Goal: Task Accomplishment & Management: Manage account settings

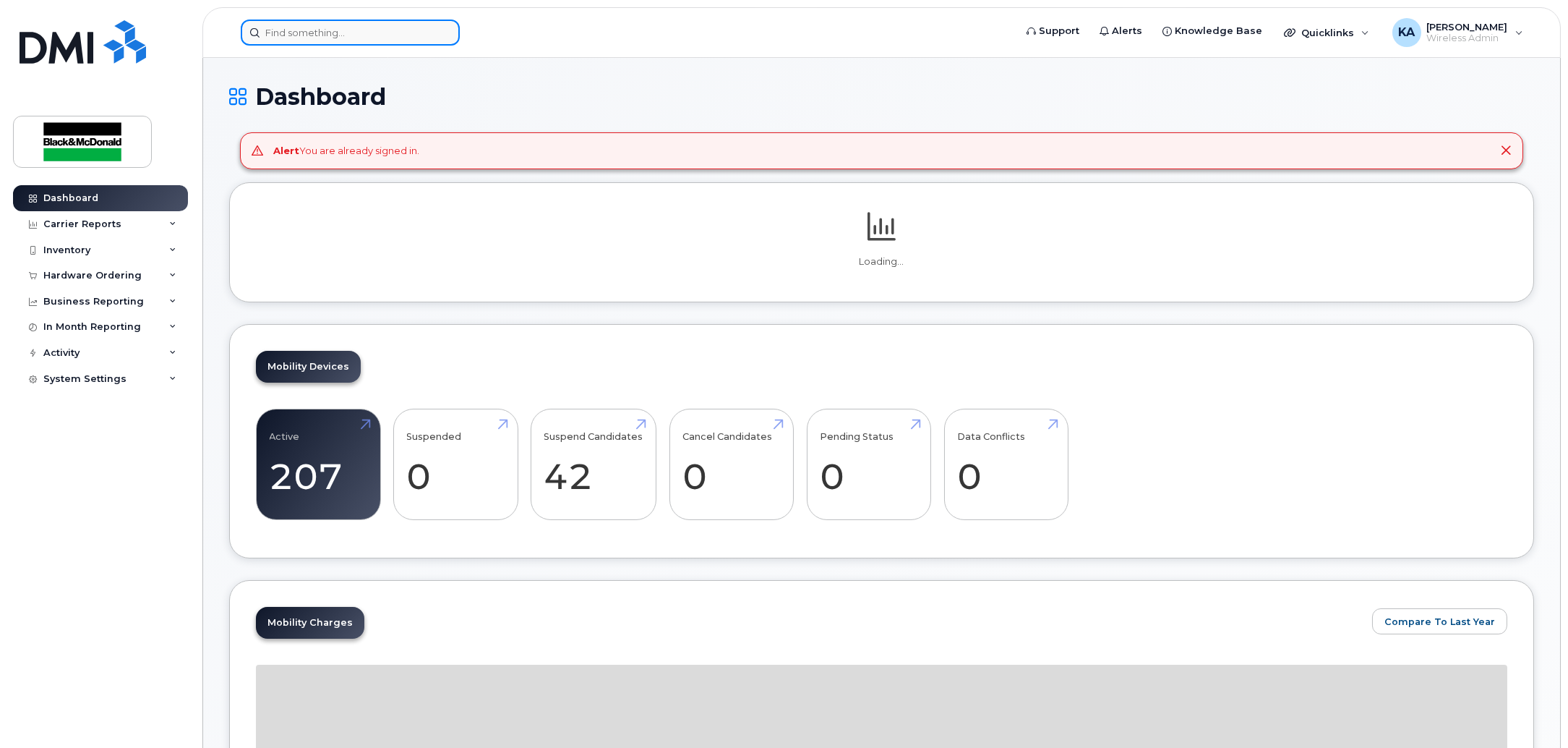
click at [391, 33] on input at bounding box center [350, 32] width 219 height 26
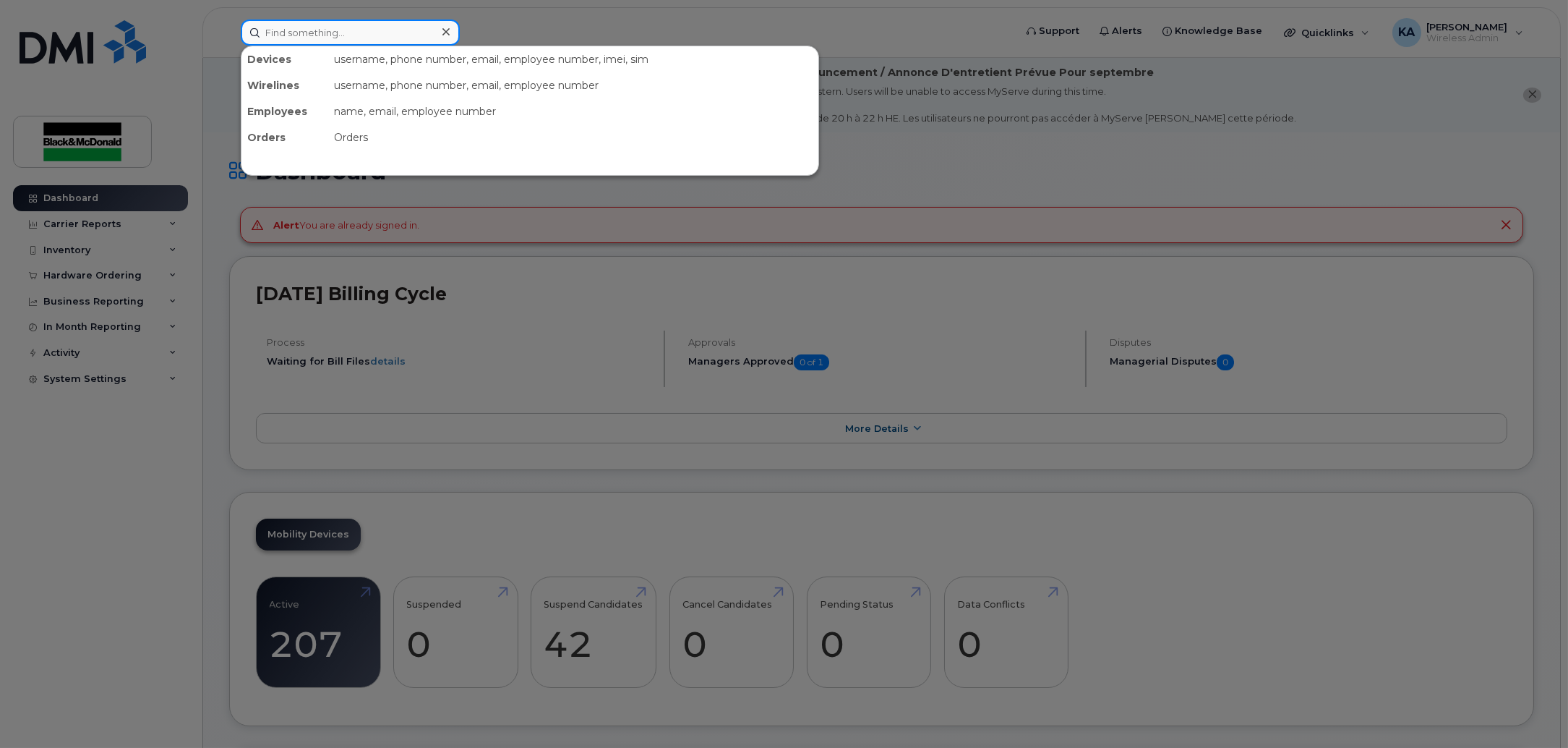
click at [389, 32] on input at bounding box center [350, 32] width 219 height 26
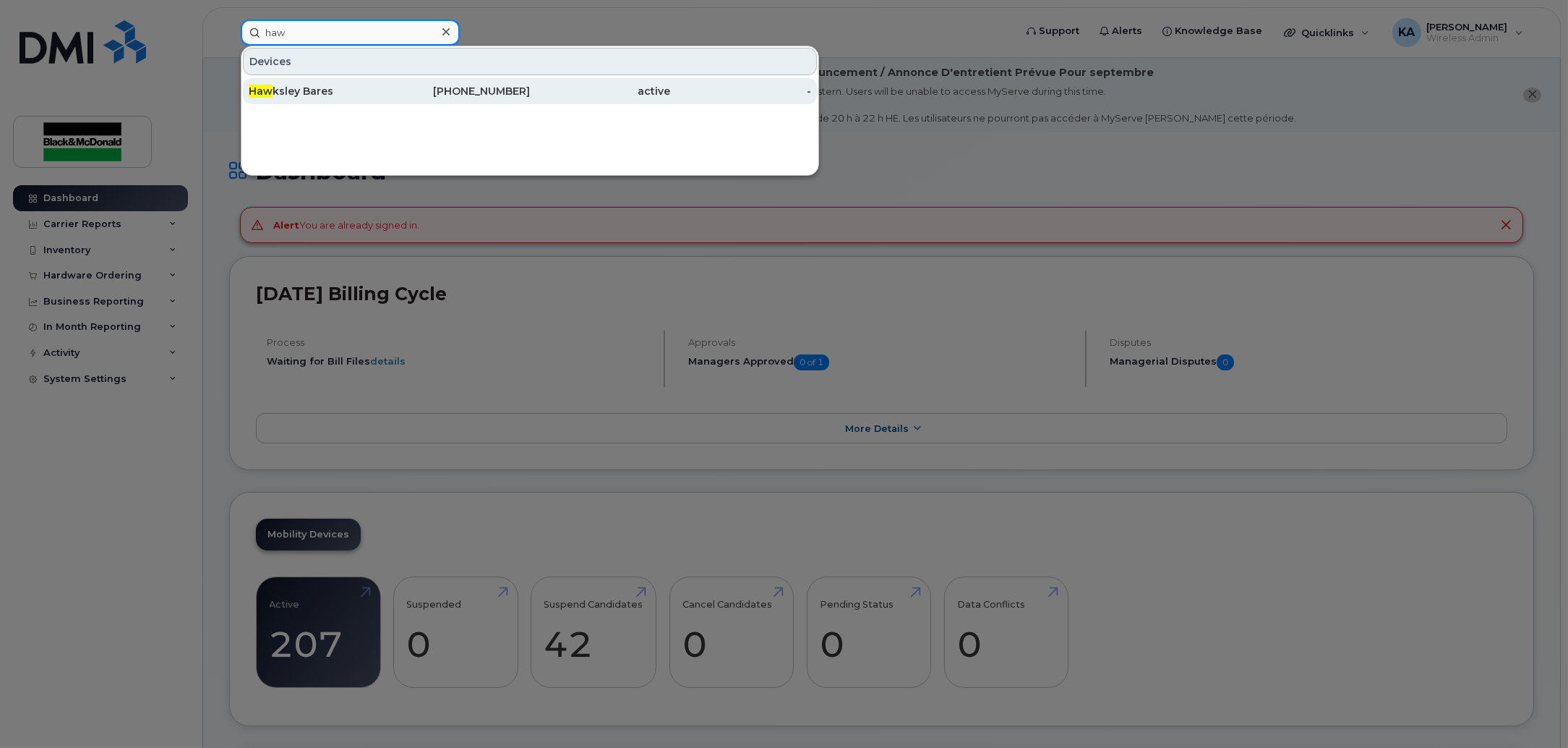
type input "haw"
click at [315, 94] on div "Haw ksley Bares" at bounding box center [318, 91] width 141 height 14
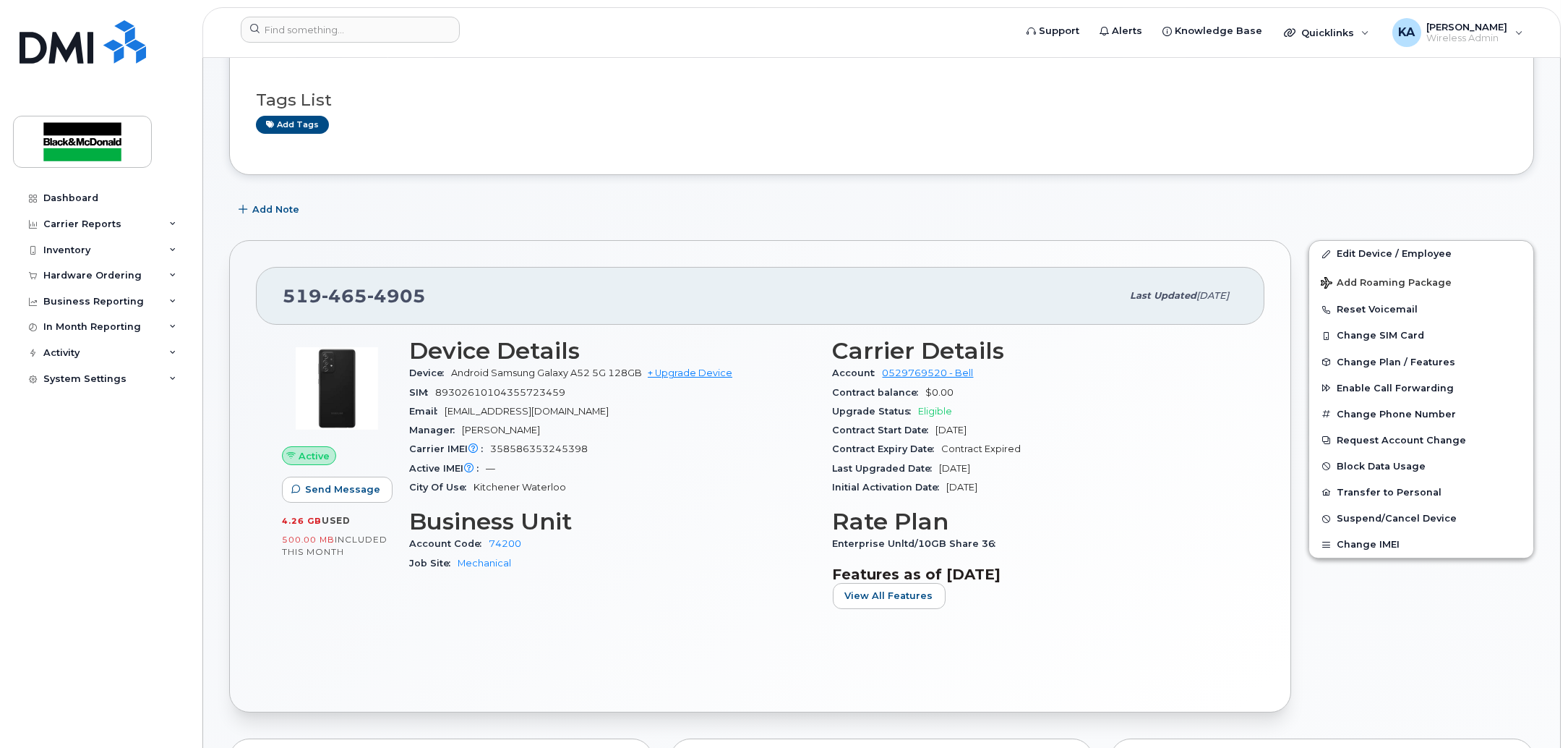
scroll to position [90, 0]
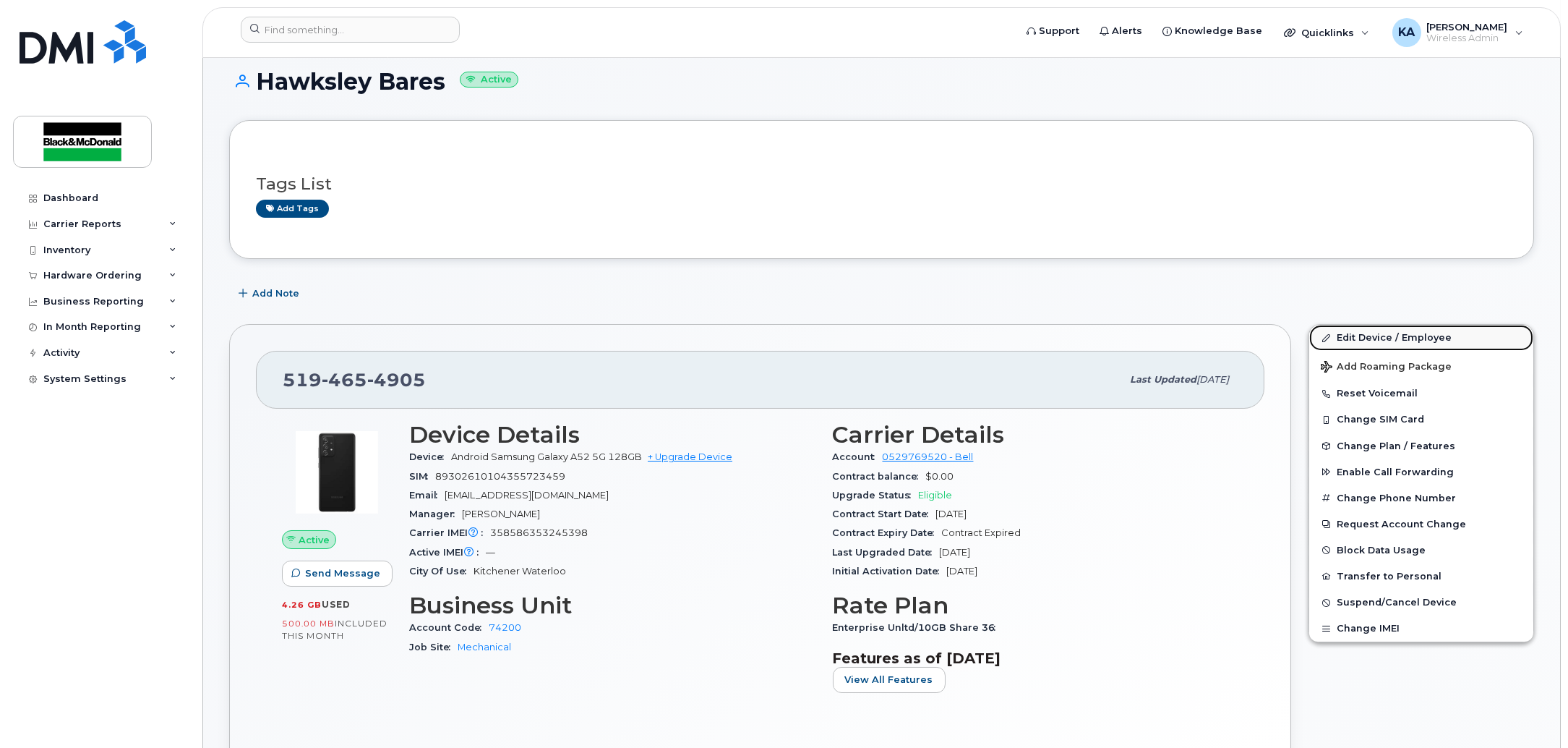
click at [1348, 338] on link "Edit Device / Employee" at bounding box center [1422, 338] width 224 height 26
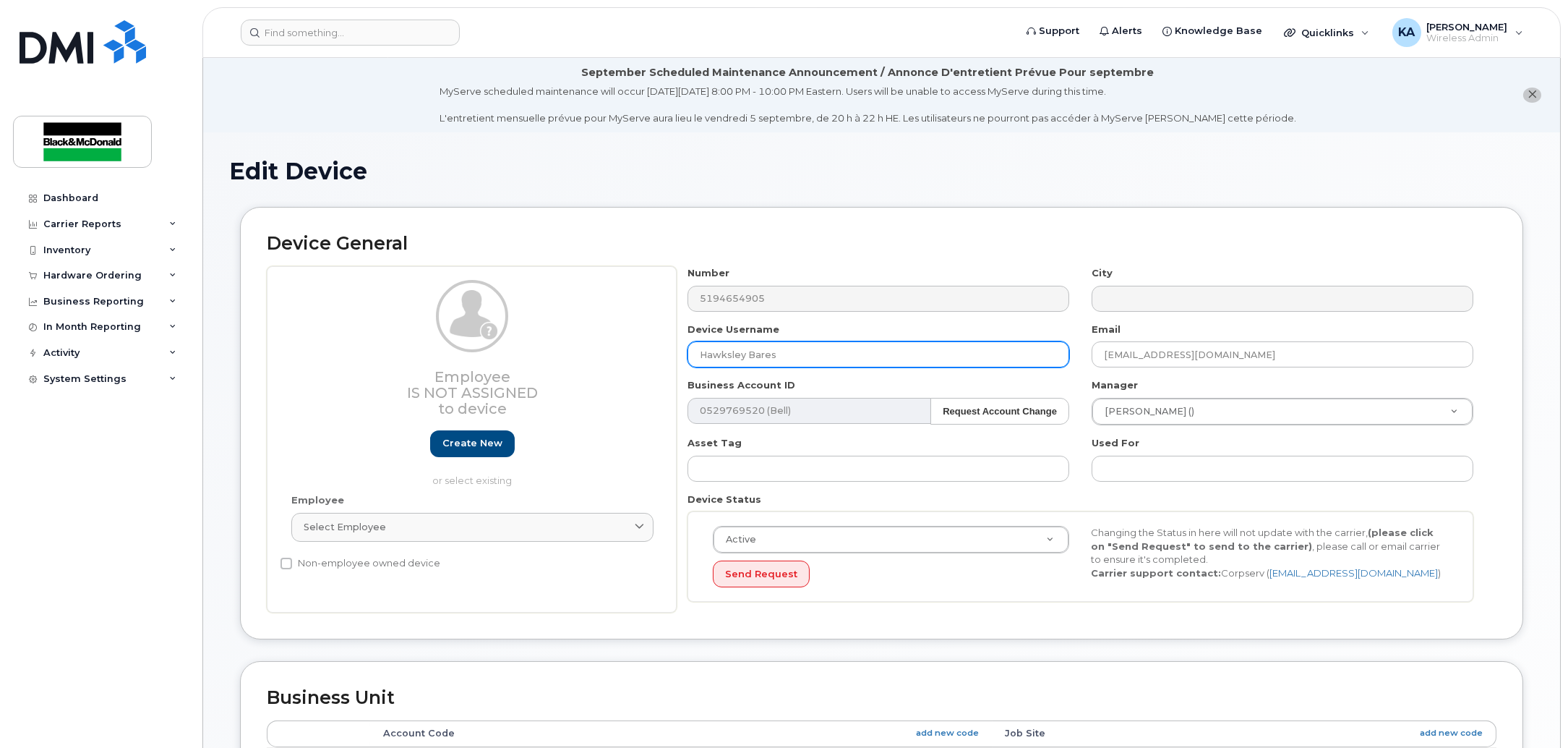
drag, startPoint x: 858, startPoint y: 365, endPoint x: 478, endPoint y: 396, distance: 381.3
click at [478, 396] on div "Employee Is not assigned to device Create new or select existing Employee Selec…" at bounding box center [882, 439] width 1230 height 347
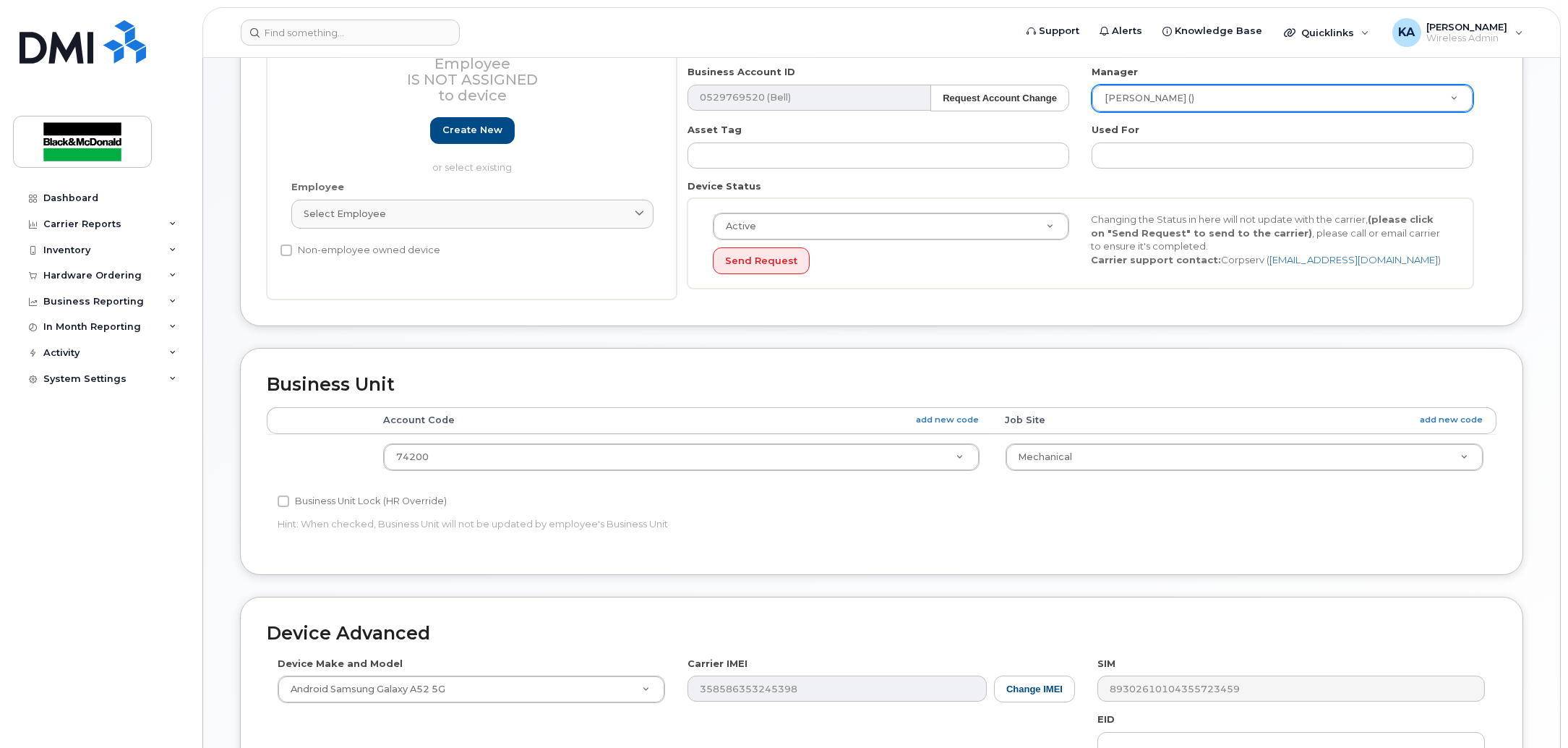
scroll to position [362, 0]
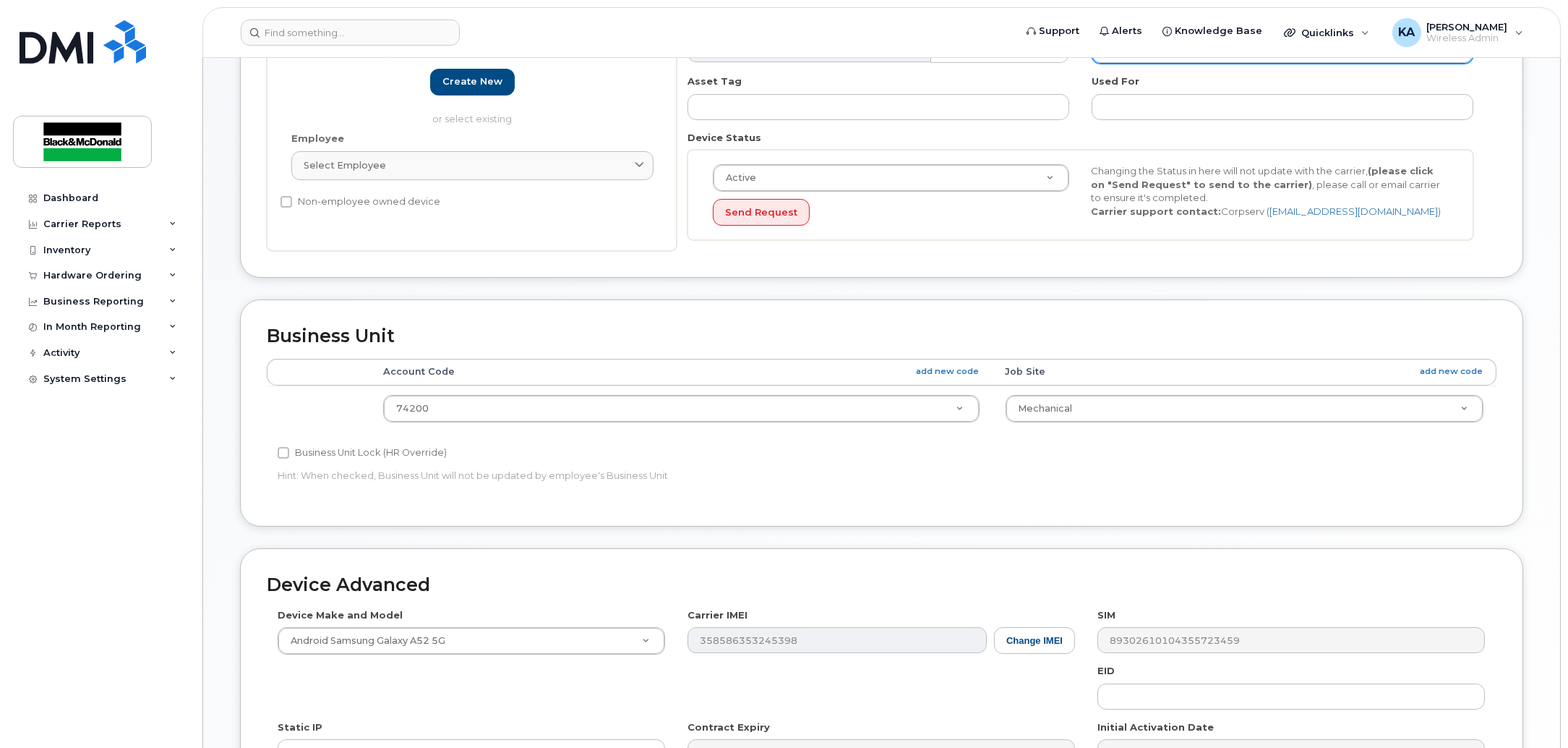
type input "Spare HB"
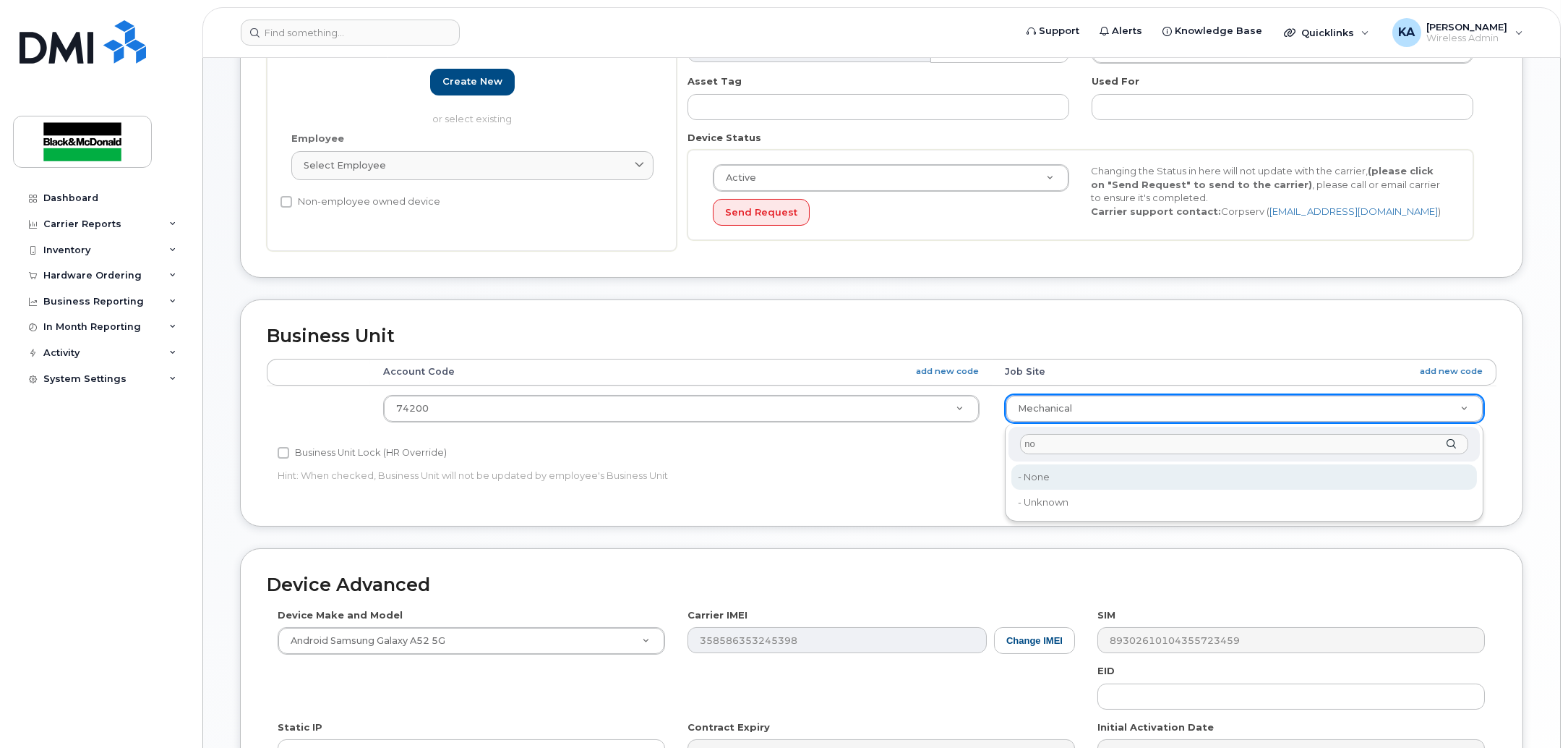
type input "no"
type input "158822"
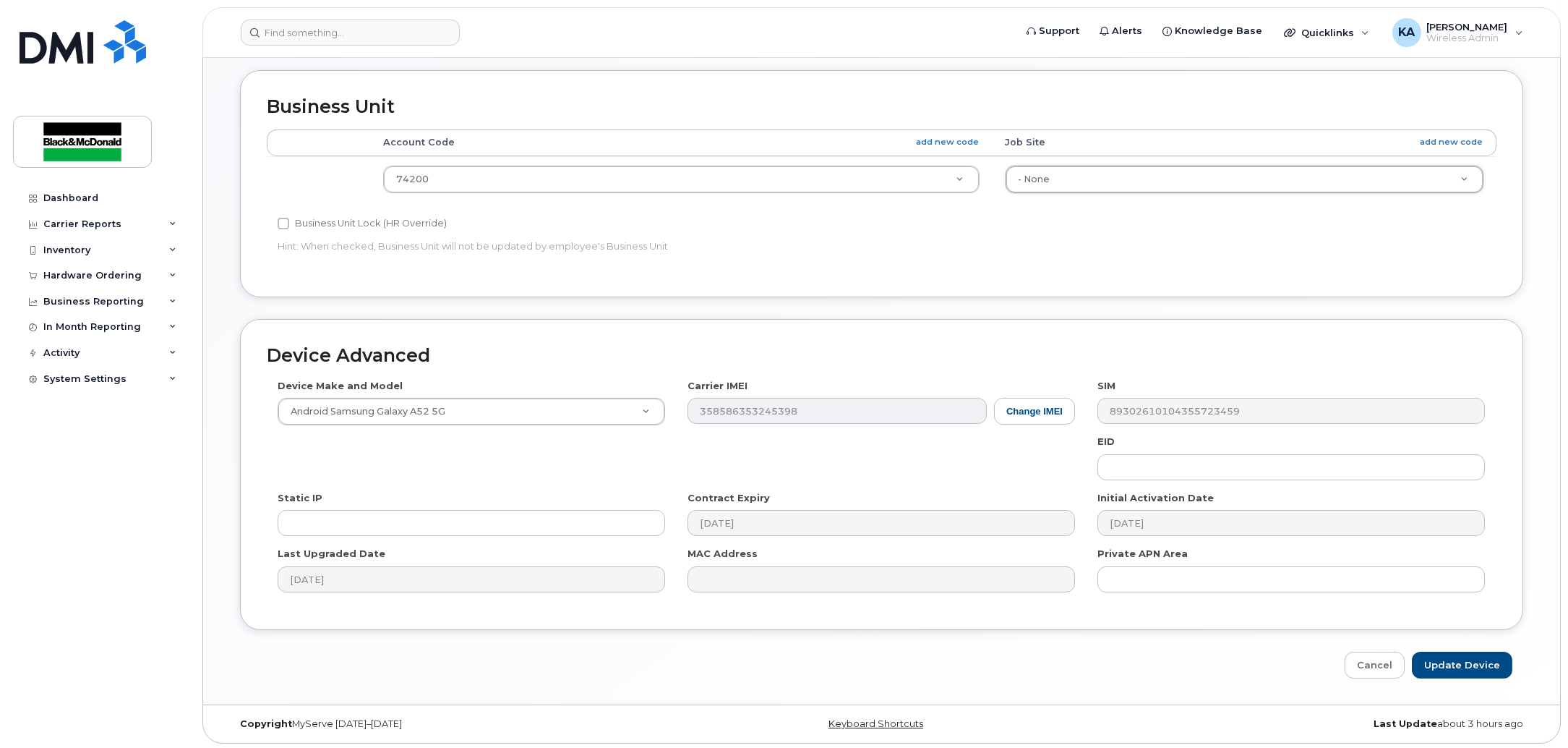
scroll to position [596, 0]
click at [1443, 657] on input "Update Device" at bounding box center [1462, 662] width 101 height 27
type input "Saving..."
